Goal: Book appointment/travel/reservation

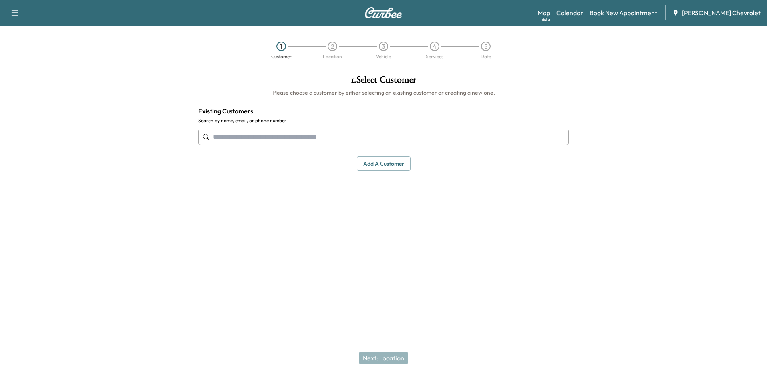
click at [329, 47] on div "2" at bounding box center [333, 47] width 10 height 10
click at [19, 14] on icon "button" at bounding box center [15, 13] width 10 height 10
click at [99, 44] on div "1 Customer 2 Location 3 Vehicle 4 Services 5 Date" at bounding box center [383, 50] width 767 height 37
click at [550, 14] on link "Map Beta" at bounding box center [544, 13] width 12 height 10
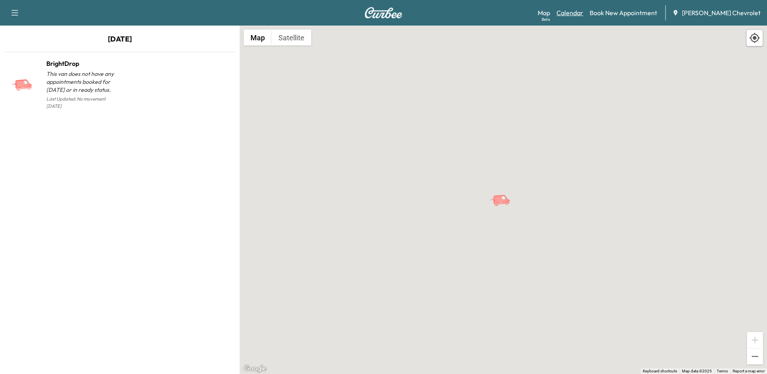
click at [580, 16] on link "Calendar" at bounding box center [569, 13] width 27 height 10
